Goal: Information Seeking & Learning: Check status

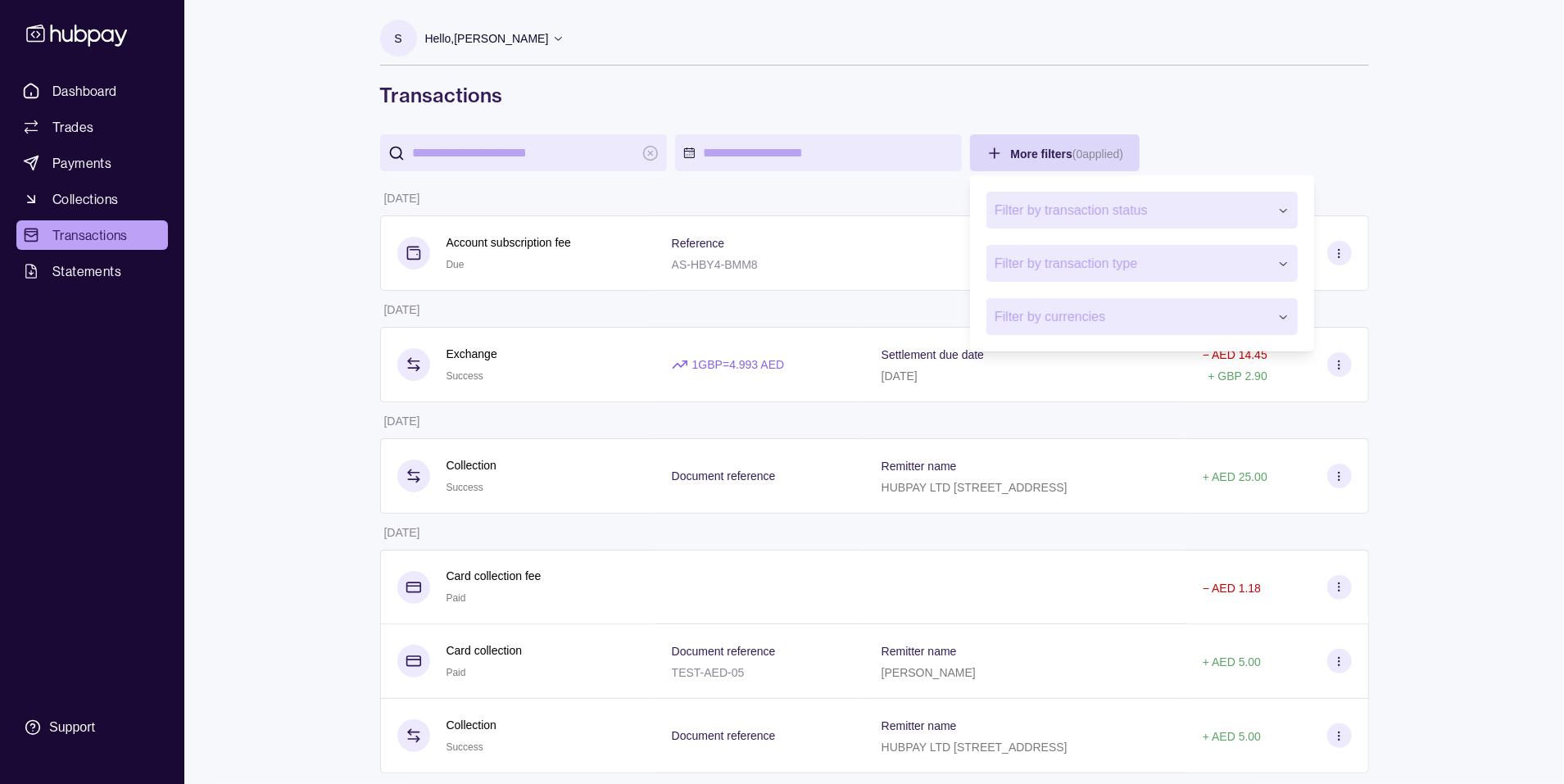
click at [1079, 208] on span "Filter by transaction status" at bounding box center [1132, 211] width 275 height 20
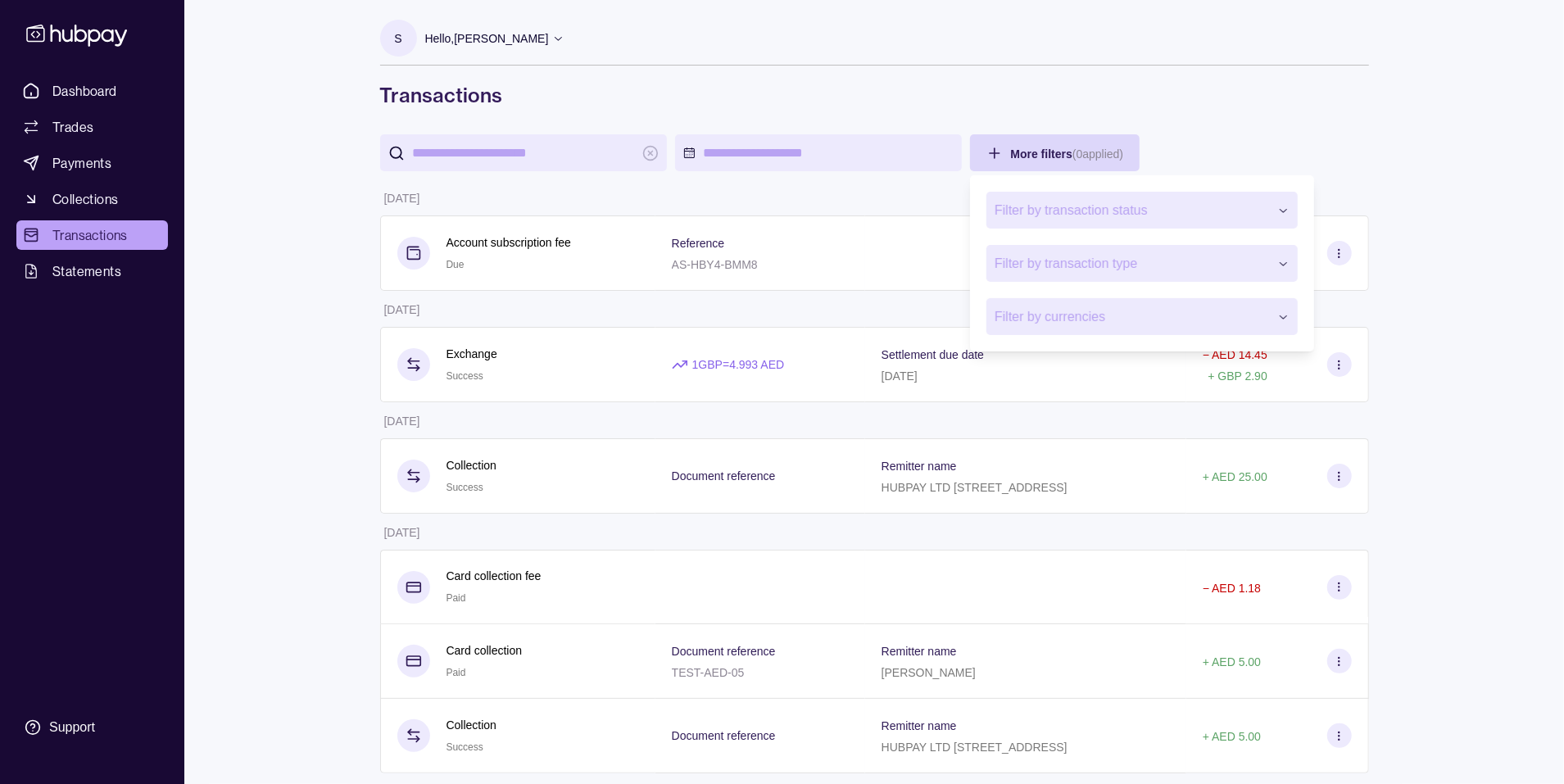
click at [1066, 263] on span "Filter by transaction type" at bounding box center [1132, 264] width 275 height 20
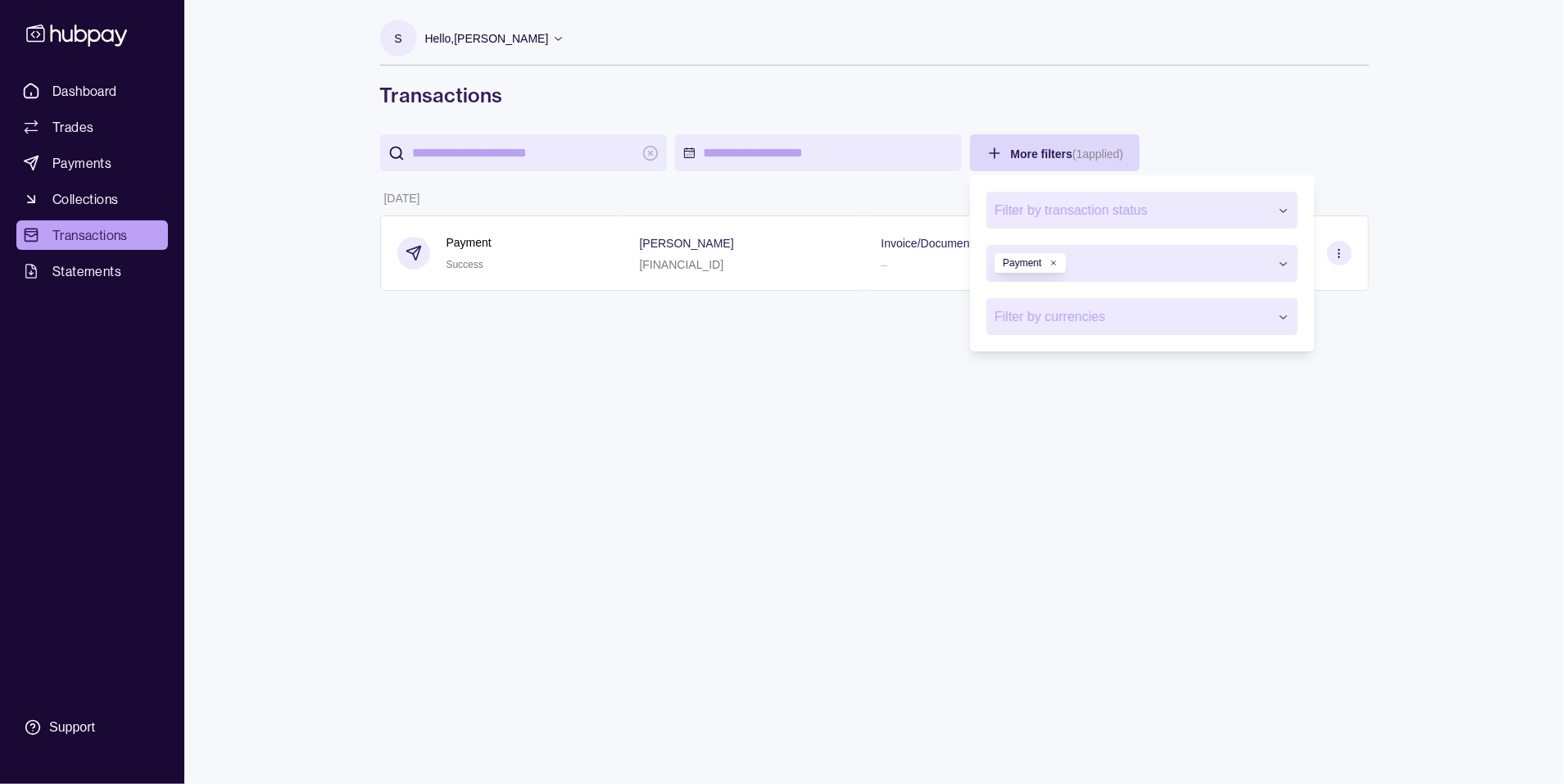
click at [711, 368] on html "Dashboard Trades Payments Collections Transactions Statements Support S Hello, …" at bounding box center [782, 392] width 1564 height 784
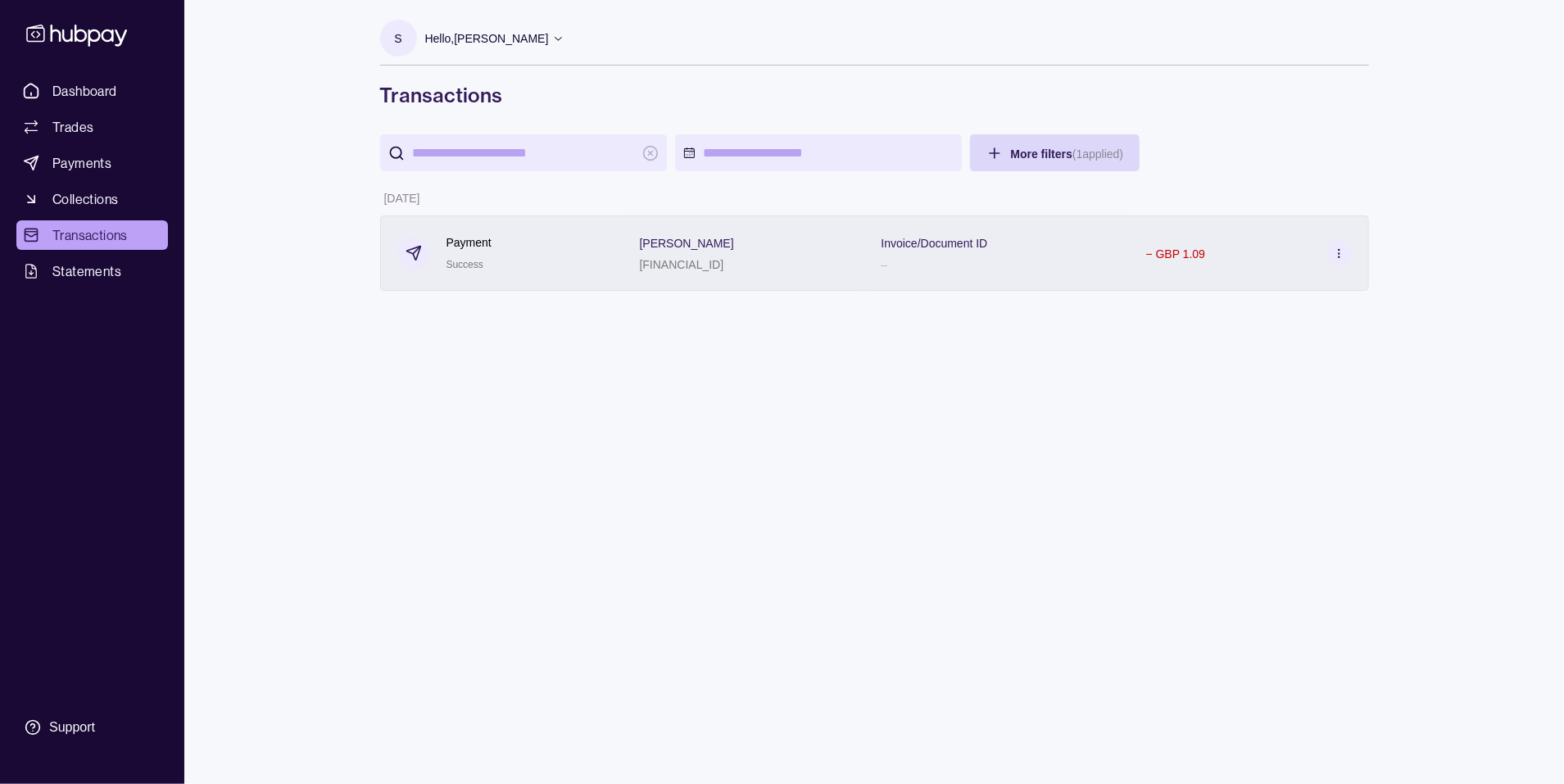
click at [698, 236] on p "[PERSON_NAME]" at bounding box center [687, 243] width 95 height 13
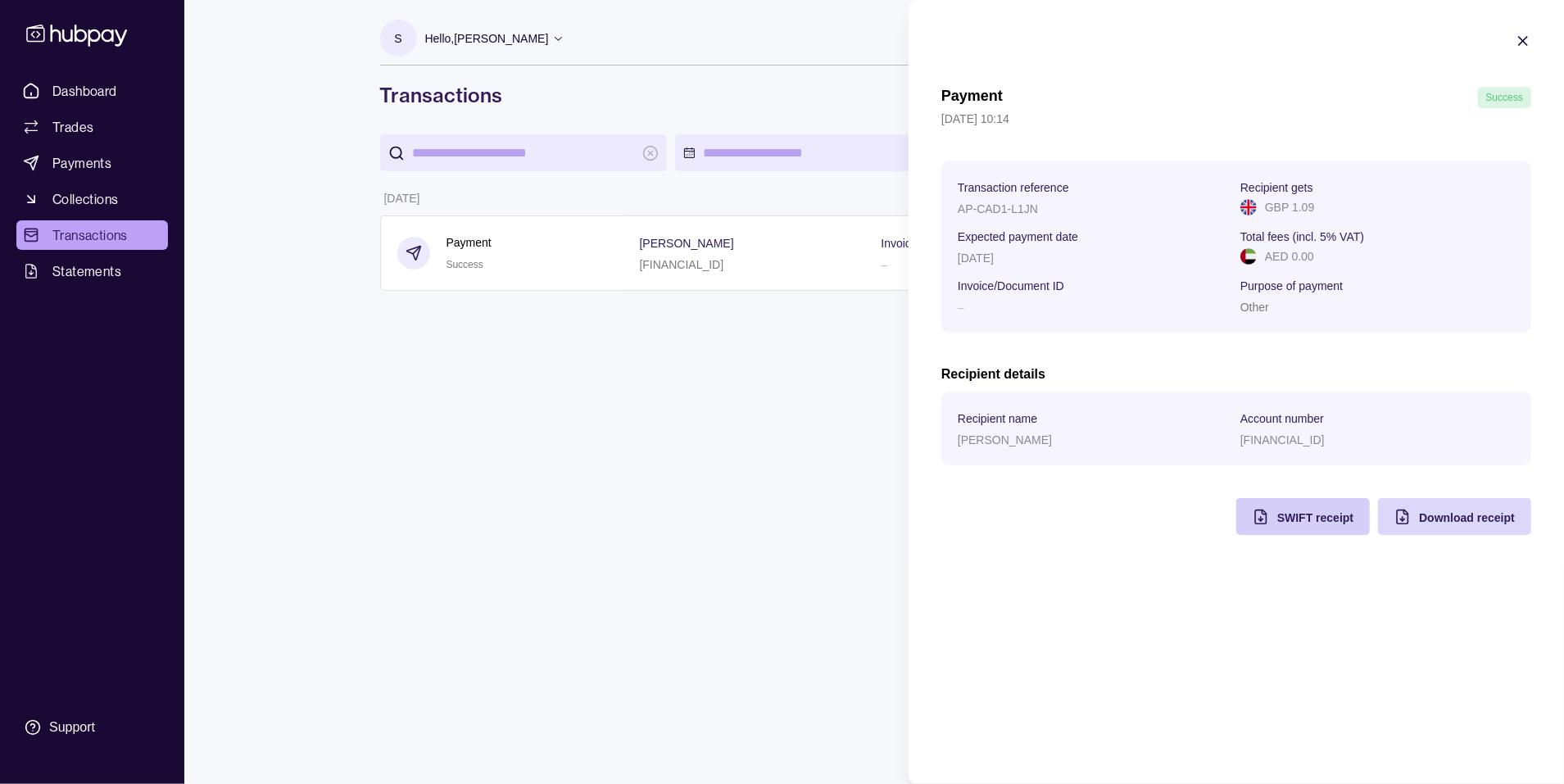
click at [1286, 517] on span "SWIFT receipt" at bounding box center [1316, 518] width 76 height 13
click at [1522, 41] on icon "button" at bounding box center [1523, 41] width 16 height 16
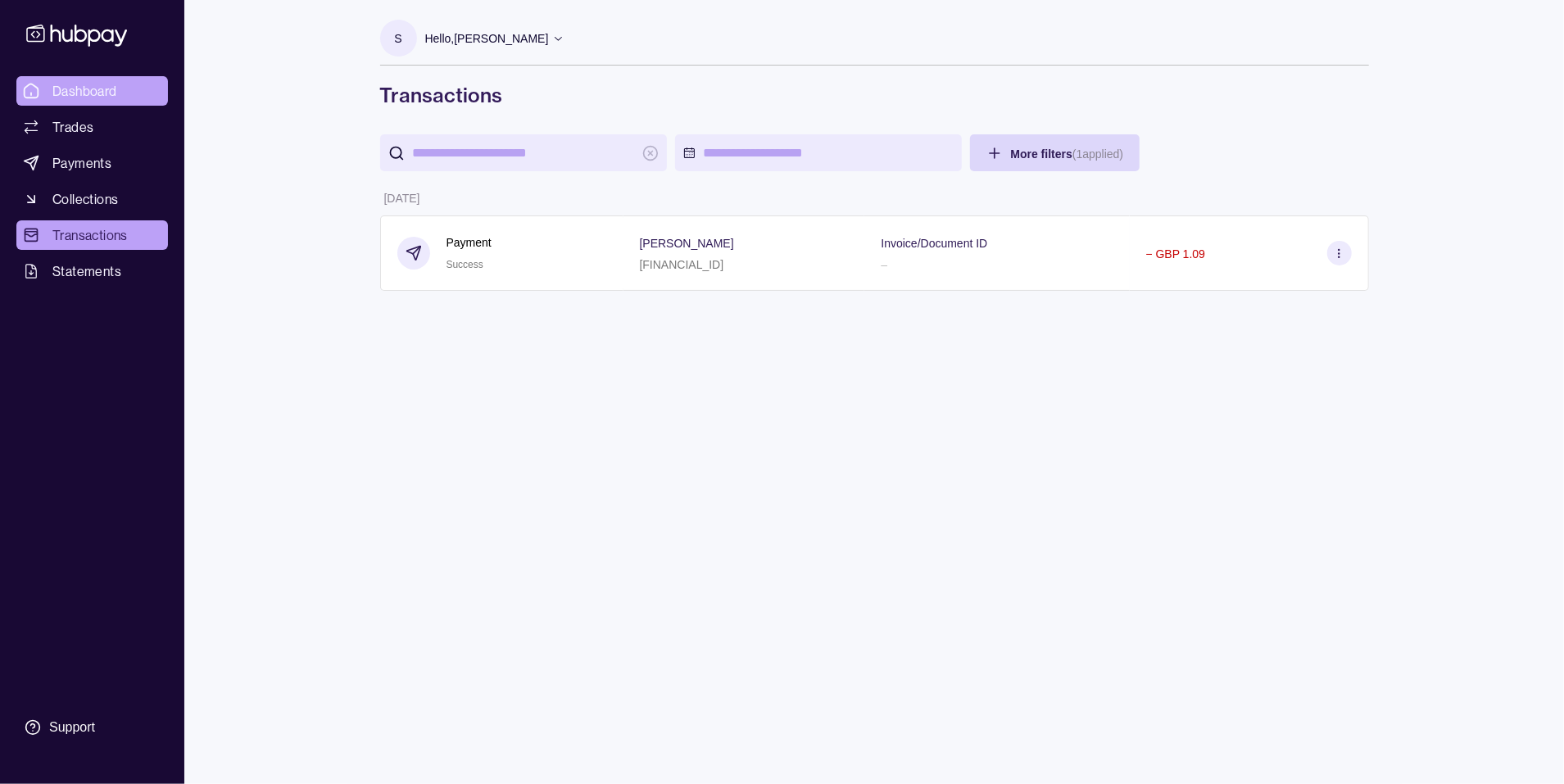
click at [95, 95] on span "Dashboard" at bounding box center [85, 91] width 65 height 20
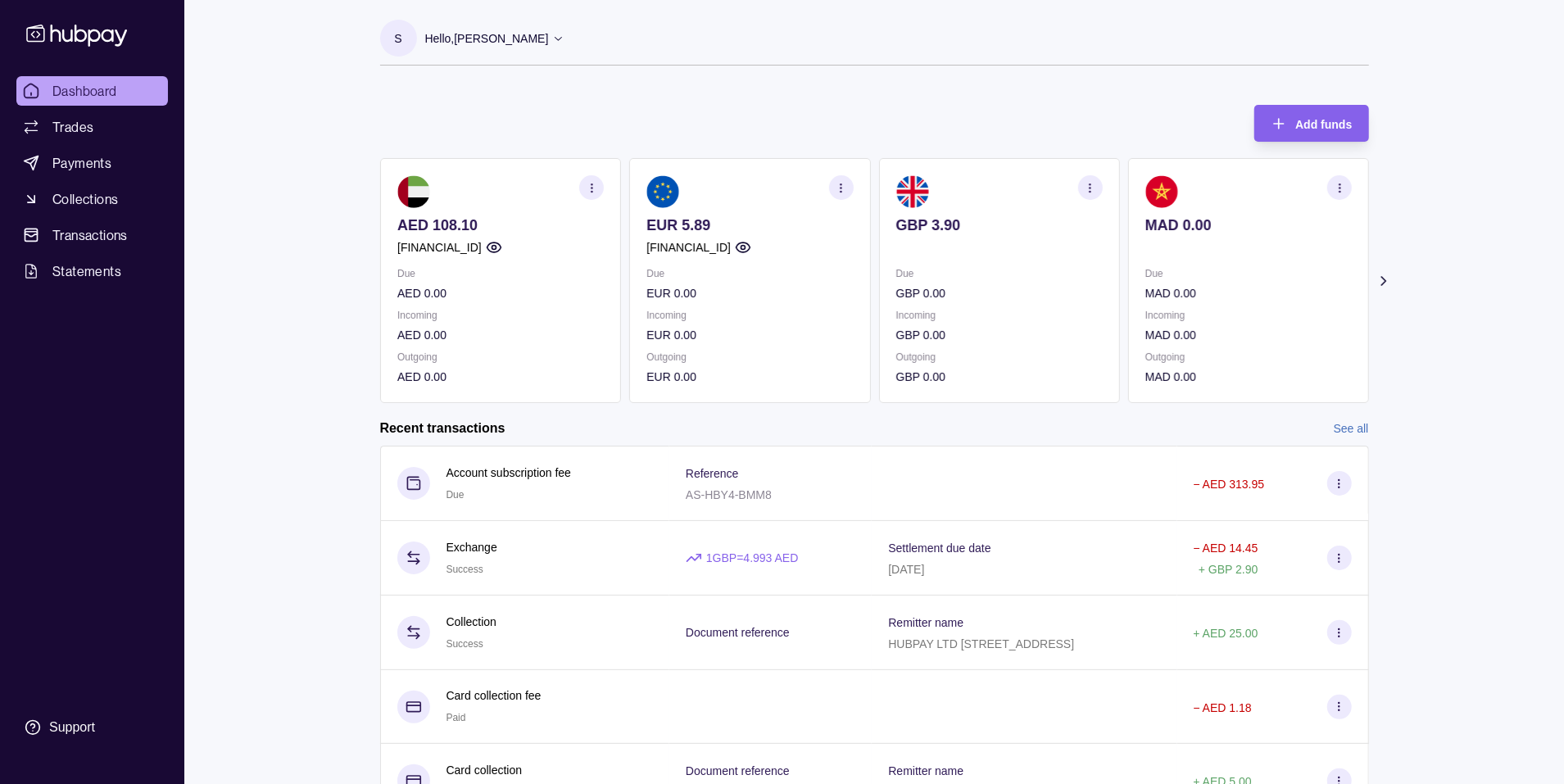
click at [839, 186] on icon "button" at bounding box center [842, 188] width 13 height 13
click at [713, 273] on link "Download account details" at bounding box center [741, 269] width 131 height 18
click at [590, 192] on icon "button" at bounding box center [591, 188] width 13 height 13
click at [538, 276] on link "Download account details" at bounding box center [491, 269] width 131 height 18
click at [1384, 277] on icon at bounding box center [1384, 280] width 5 height 8
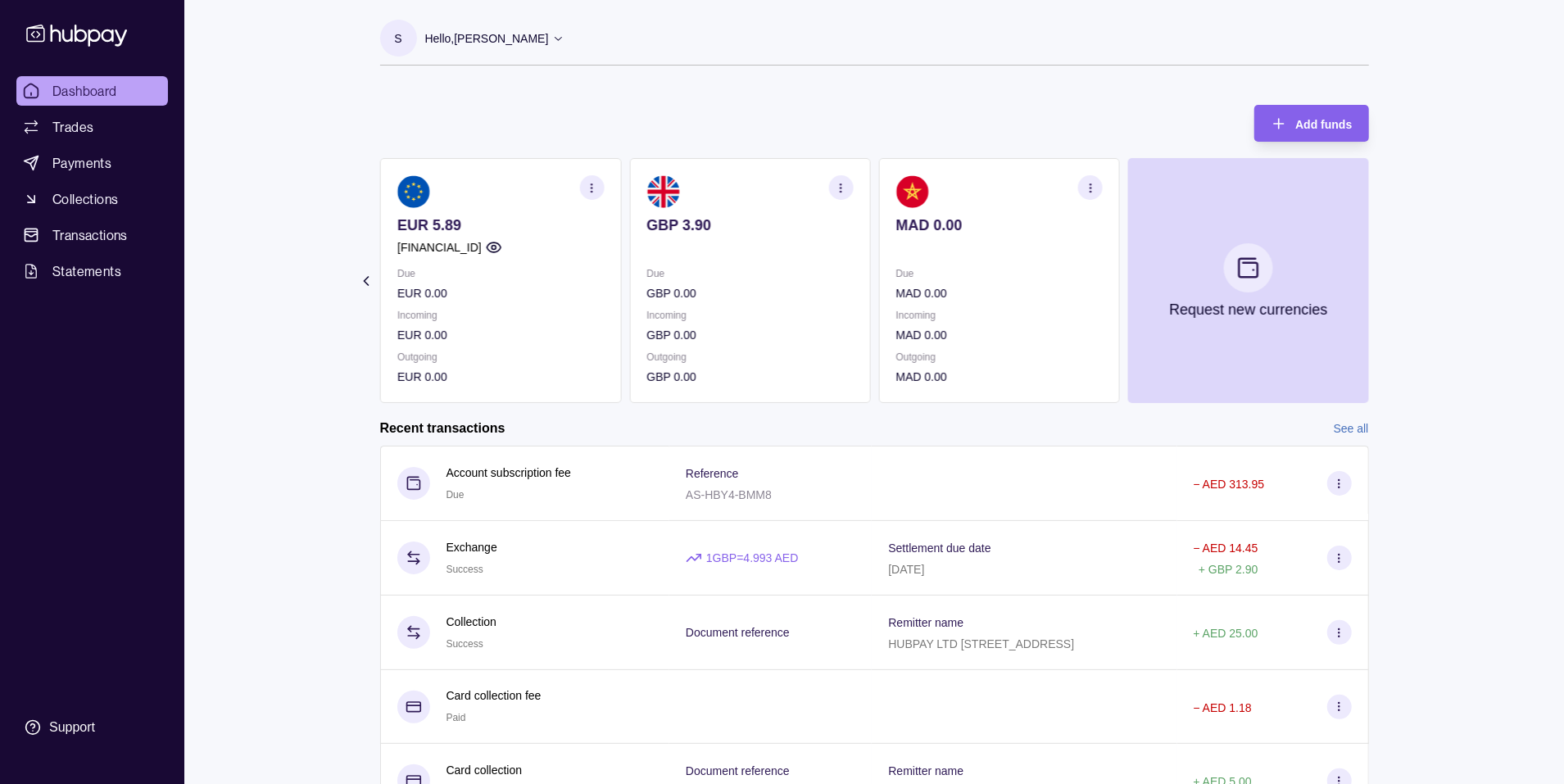
click at [1384, 277] on section "Add funds AED 108.10 [FINANCIAL_ID] Due AED 0.00 Incoming AED 0.00 Outgoing AED…" at bounding box center [874, 469] width 1054 height 763
click at [525, 46] on div "Hello, [PERSON_NAME]" at bounding box center [495, 38] width 140 height 35
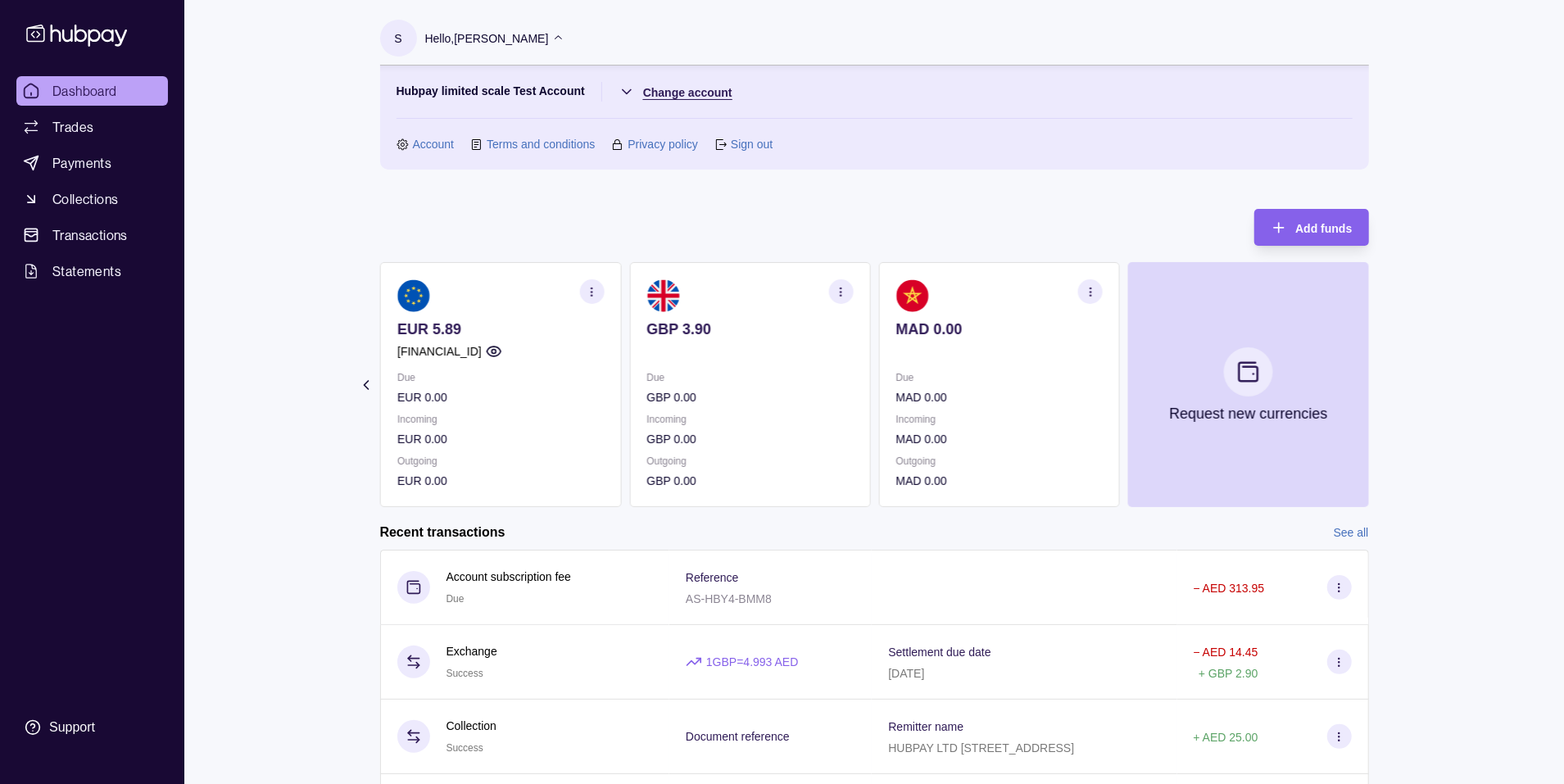
click at [707, 87] on html "Dashboard Trades Payments Collections Transactions Statements Support S Hello, …" at bounding box center [782, 487] width 1564 height 975
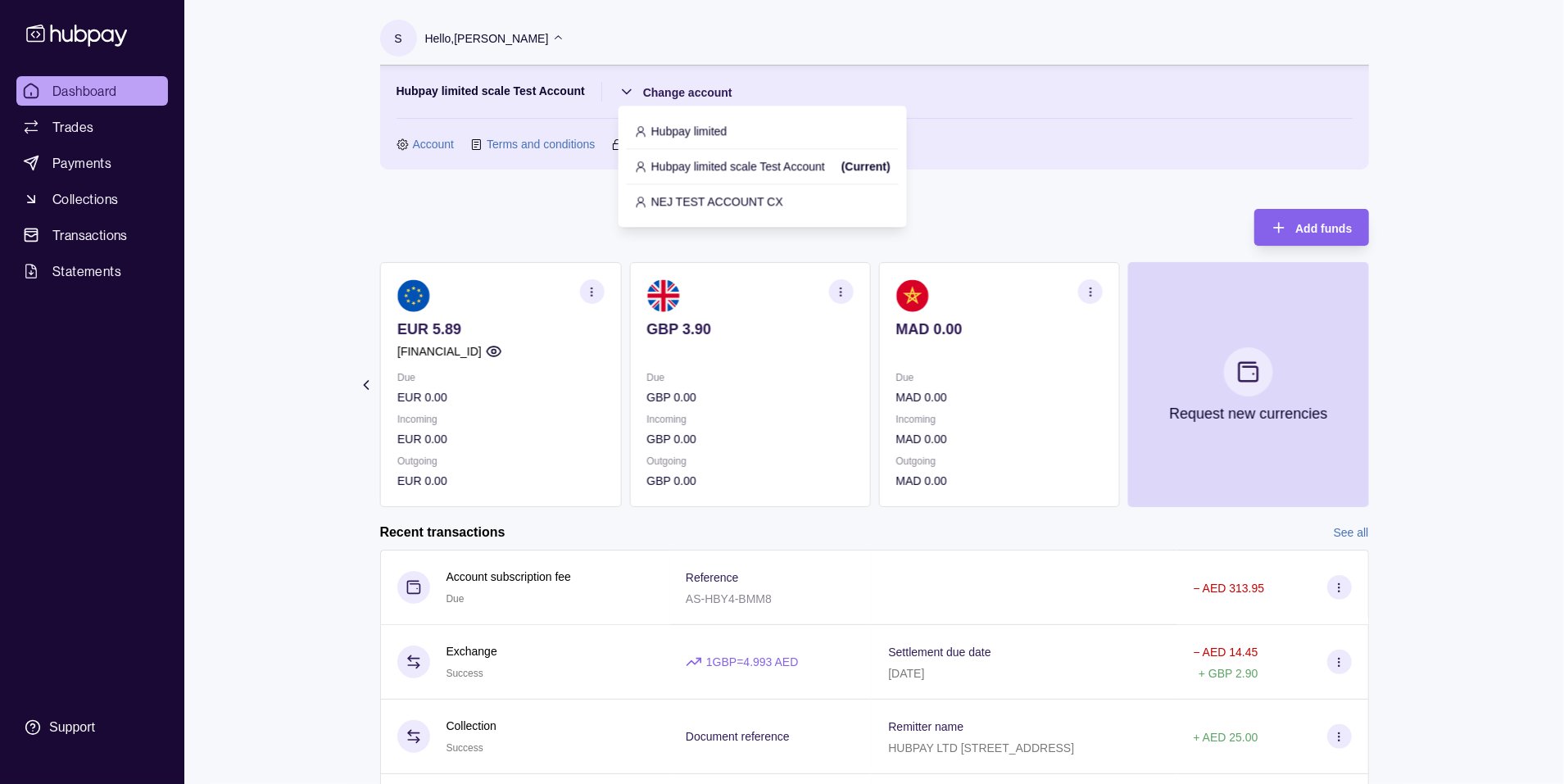
click at [715, 139] on p "Hubpay limited" at bounding box center [690, 131] width 76 height 18
